Goal: Find specific page/section: Find specific page/section

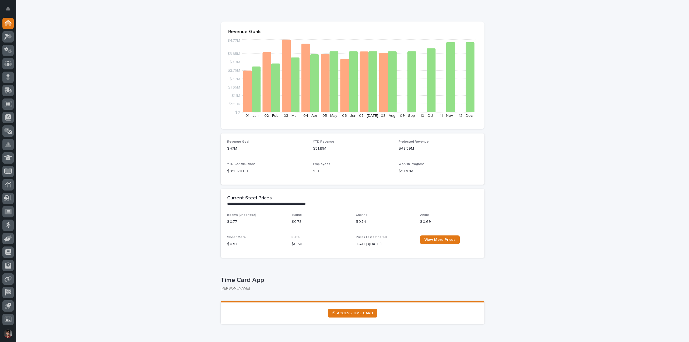
scroll to position [108, 0]
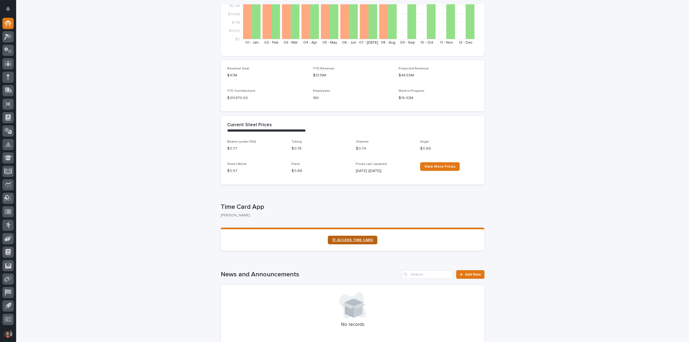
click at [343, 243] on link "⏲ ACCESS TIME CARD" at bounding box center [353, 240] width 50 height 9
